Goal: Task Accomplishment & Management: Manage account settings

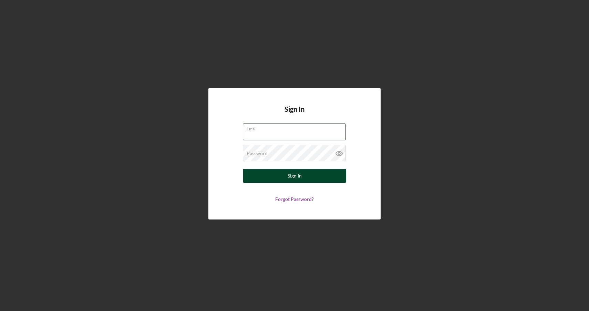
type input "[EMAIL_ADDRESS][DOMAIN_NAME]"
click at [295, 176] on button "Sign In" at bounding box center [294, 176] width 103 height 14
